Goal: Check status: Check status

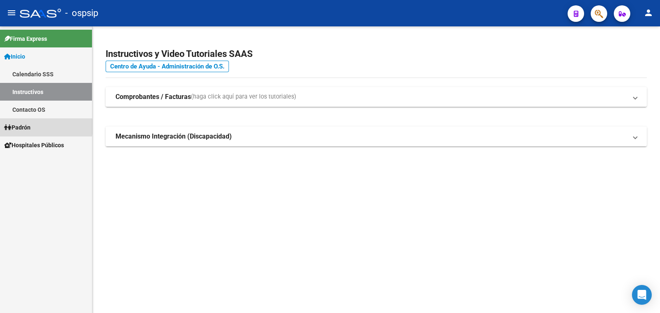
click at [29, 127] on span "Padrón" at bounding box center [17, 127] width 26 height 9
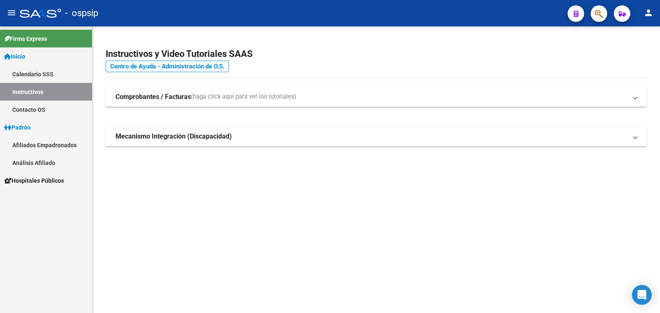
click at [44, 161] on link "Análisis Afiliado" at bounding box center [46, 163] width 92 height 18
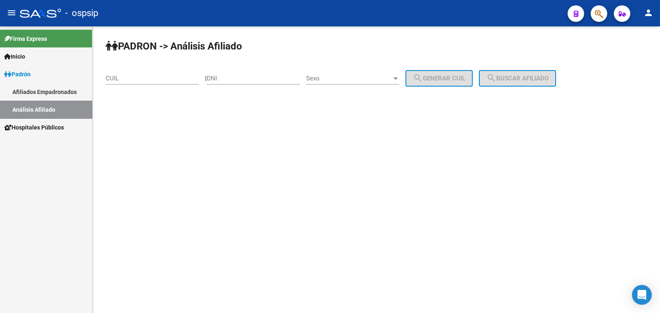
click at [233, 71] on div "DNI" at bounding box center [253, 76] width 93 height 18
drag, startPoint x: 233, startPoint y: 71, endPoint x: 224, endPoint y: 77, distance: 10.5
click at [224, 77] on input "DNI" at bounding box center [253, 78] width 93 height 7
paste input "35444881"
type input "35444881"
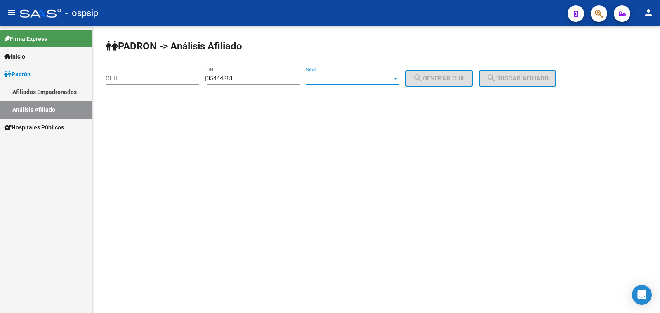
click at [349, 79] on span "Sexo" at bounding box center [349, 78] width 86 height 7
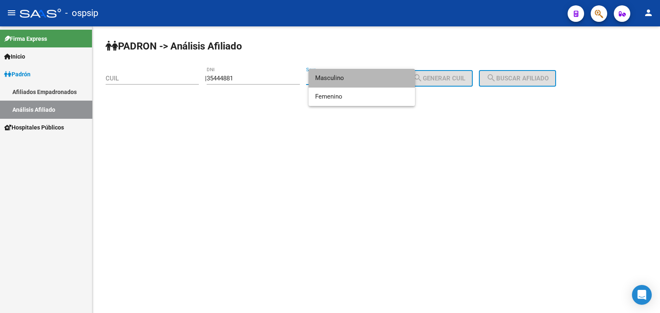
click at [349, 79] on span "Masculino" at bounding box center [361, 78] width 93 height 19
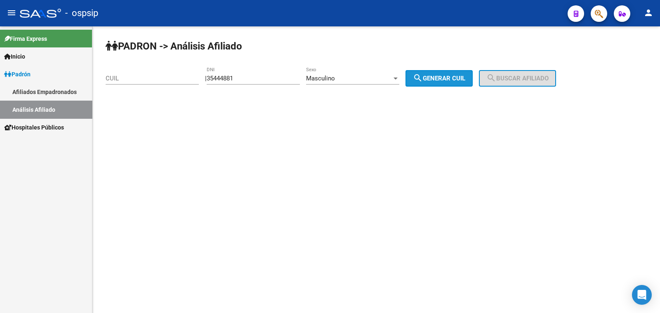
drag, startPoint x: 446, startPoint y: 78, endPoint x: 524, endPoint y: 81, distance: 77.6
click at [449, 78] on span "search Generar CUIL" at bounding box center [439, 78] width 52 height 7
type input "20-35444881-6"
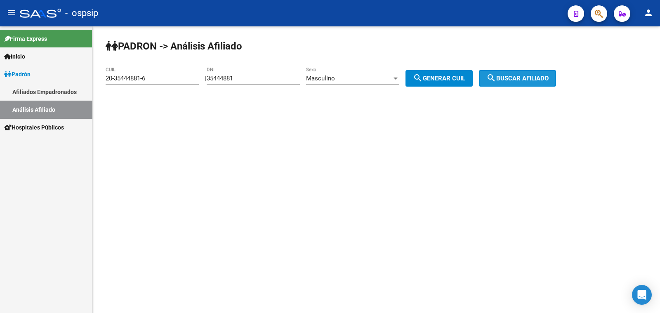
click at [525, 81] on span "search Buscar afiliado" at bounding box center [517, 78] width 62 height 7
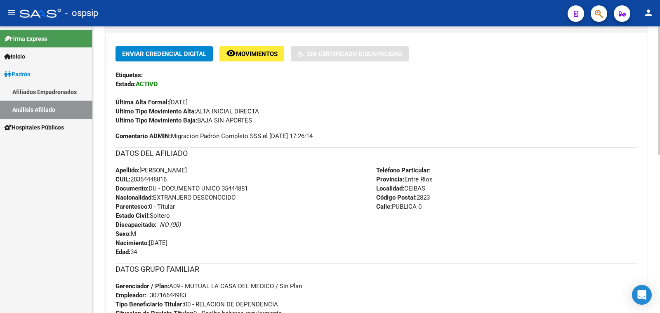
scroll to position [206, 0]
